Goal: Task Accomplishment & Management: Use online tool/utility

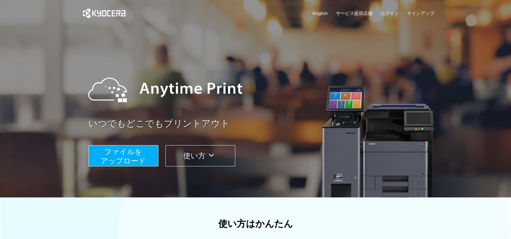
click at [98, 159] on button "ファイルを ​​アップロード" at bounding box center [123, 155] width 70 height 21
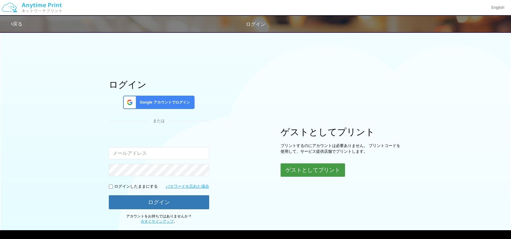
click at [327, 172] on button "ゲストとしてプリント" at bounding box center [313, 170] width 64 height 13
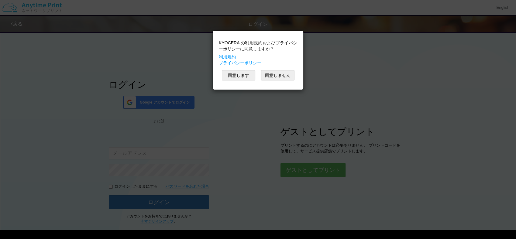
click at [511, 236] on div "KYOCERA の利用規約およびプライバシーポリシーに同意しますか？ 利用規約 プライバシーポリシー 同意します 同意しません" at bounding box center [258, 119] width 516 height 239
click at [247, 75] on button "同意します" at bounding box center [238, 75] width 33 height 10
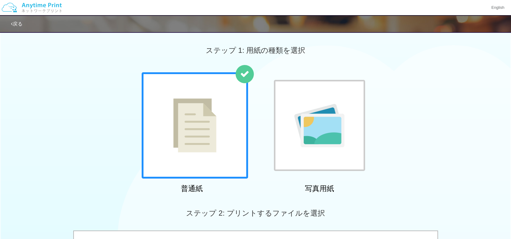
scroll to position [209, 0]
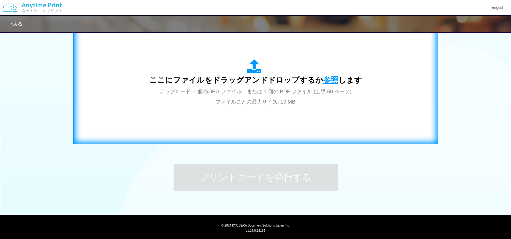
click at [326, 81] on span "参照" at bounding box center [330, 80] width 15 height 9
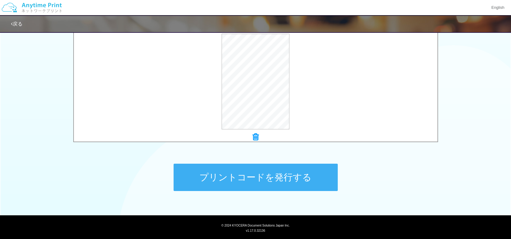
click at [229, 173] on button "プリントコードを発行する" at bounding box center [256, 177] width 164 height 27
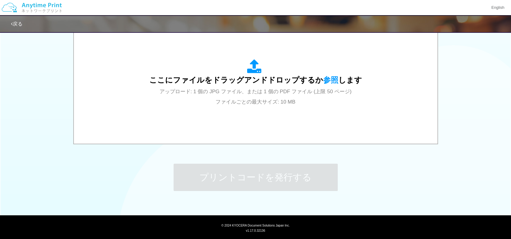
scroll to position [0, 0]
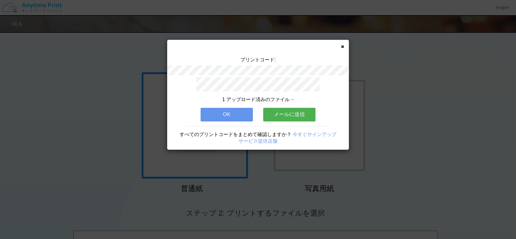
click at [224, 114] on button "OK" at bounding box center [227, 114] width 52 height 13
